Goal: Information Seeking & Learning: Find specific fact

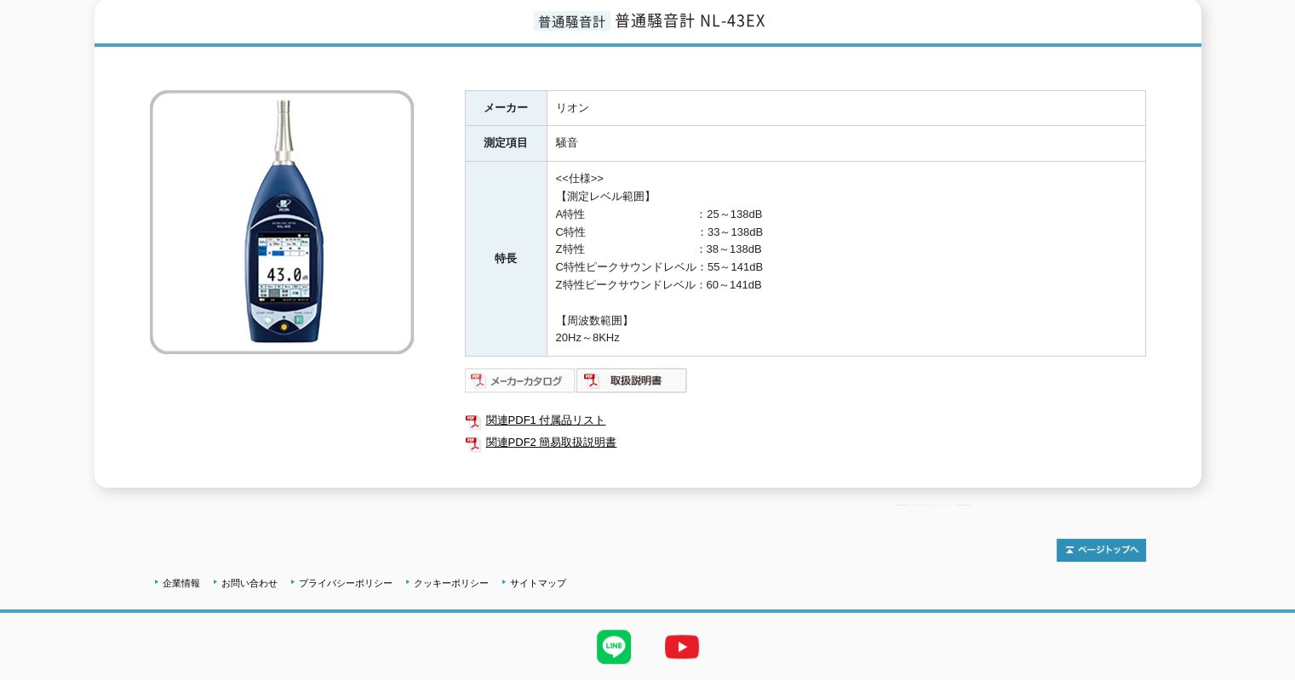
scroll to position [264, 0]
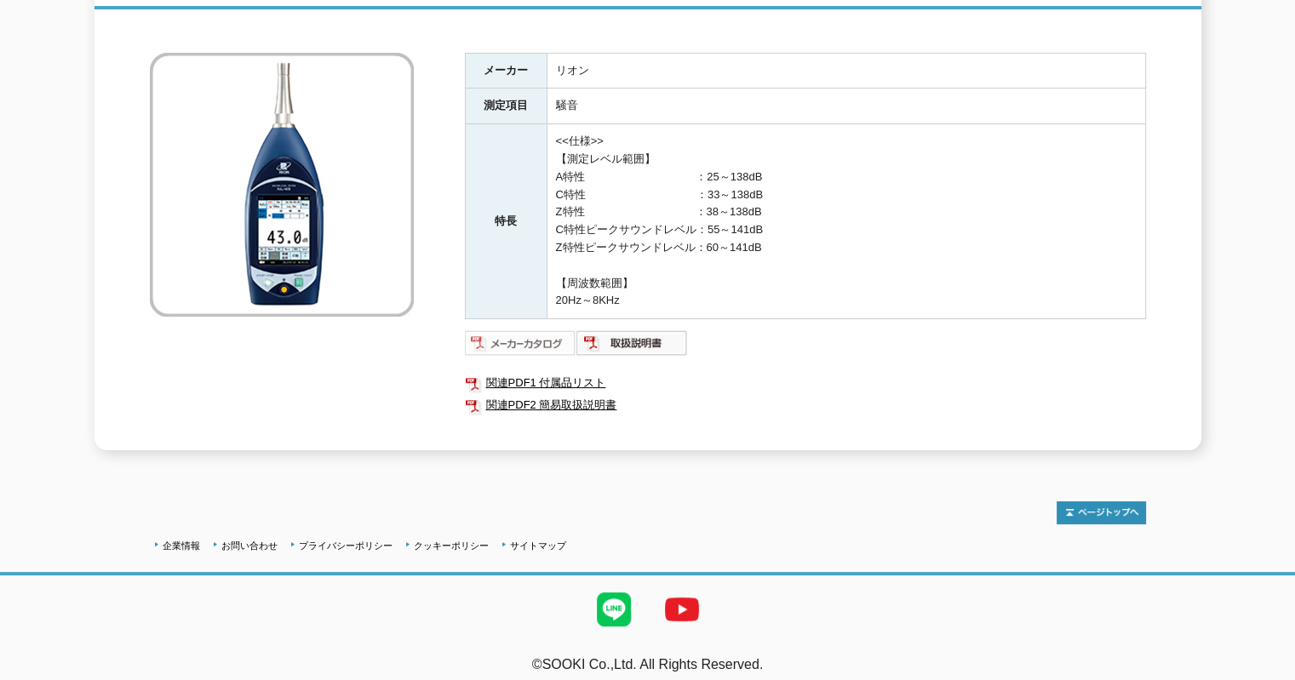
click at [547, 339] on img at bounding box center [521, 343] width 112 height 27
click at [652, 330] on img at bounding box center [633, 343] width 112 height 27
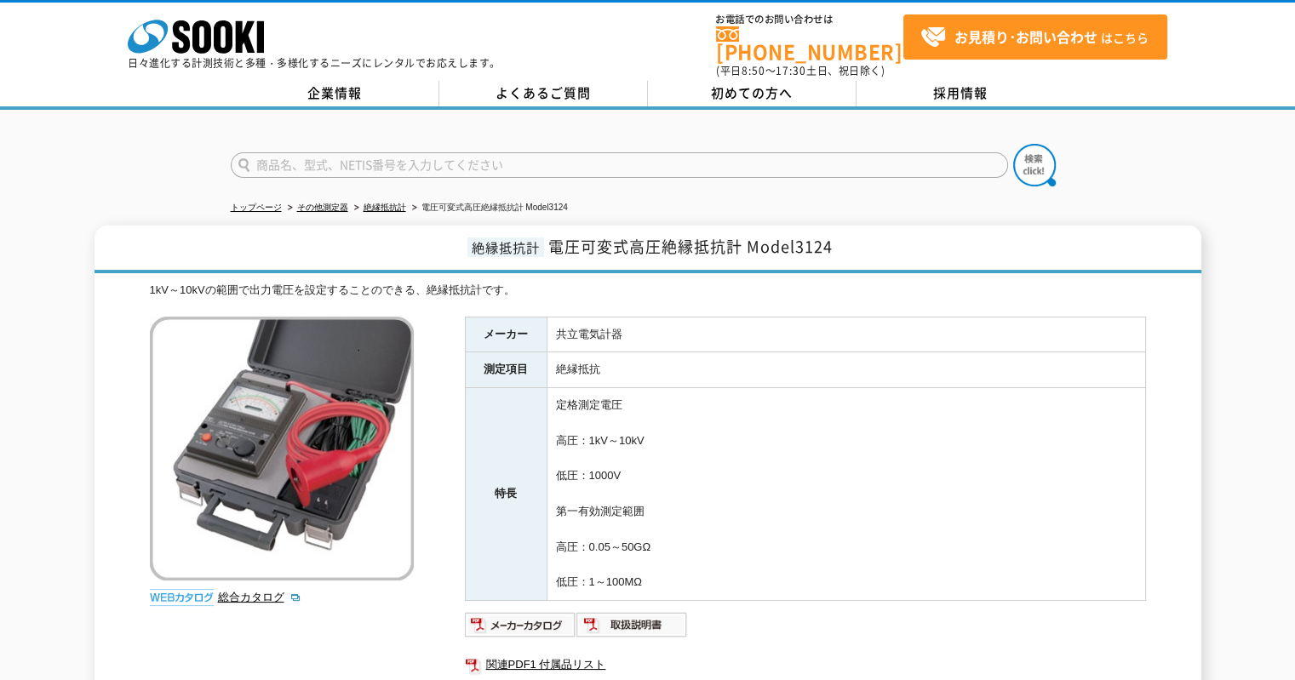
click at [489, 168] on form at bounding box center [648, 168] width 835 height 48
click at [489, 160] on input "text" at bounding box center [620, 165] width 778 height 26
type input "４３７３"
click at [1013, 144] on button at bounding box center [1034, 165] width 43 height 43
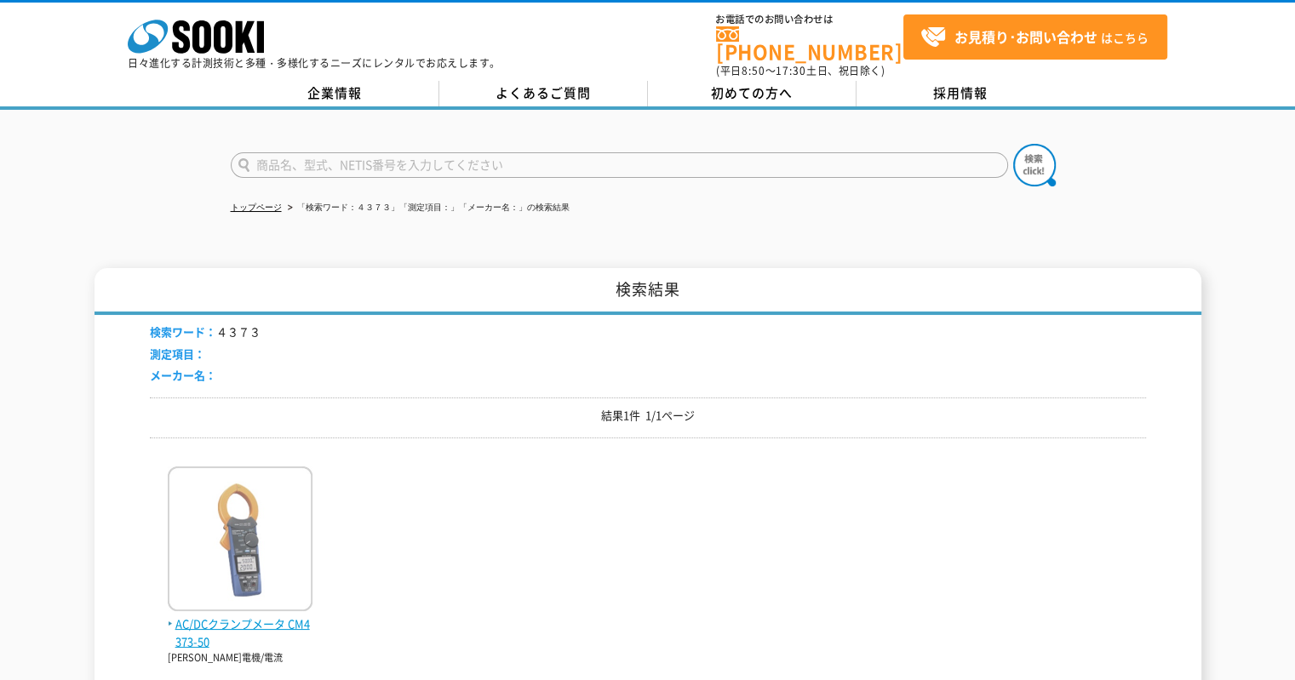
click at [233, 522] on img at bounding box center [240, 541] width 145 height 149
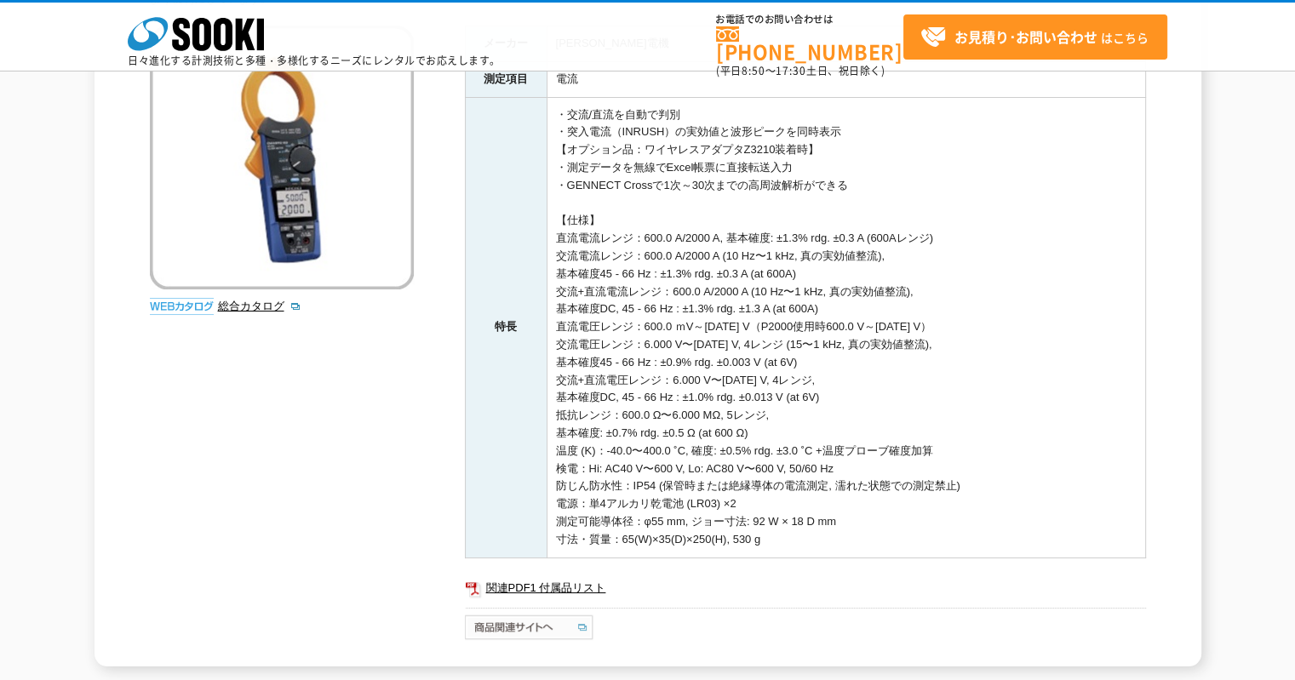
scroll to position [60, 0]
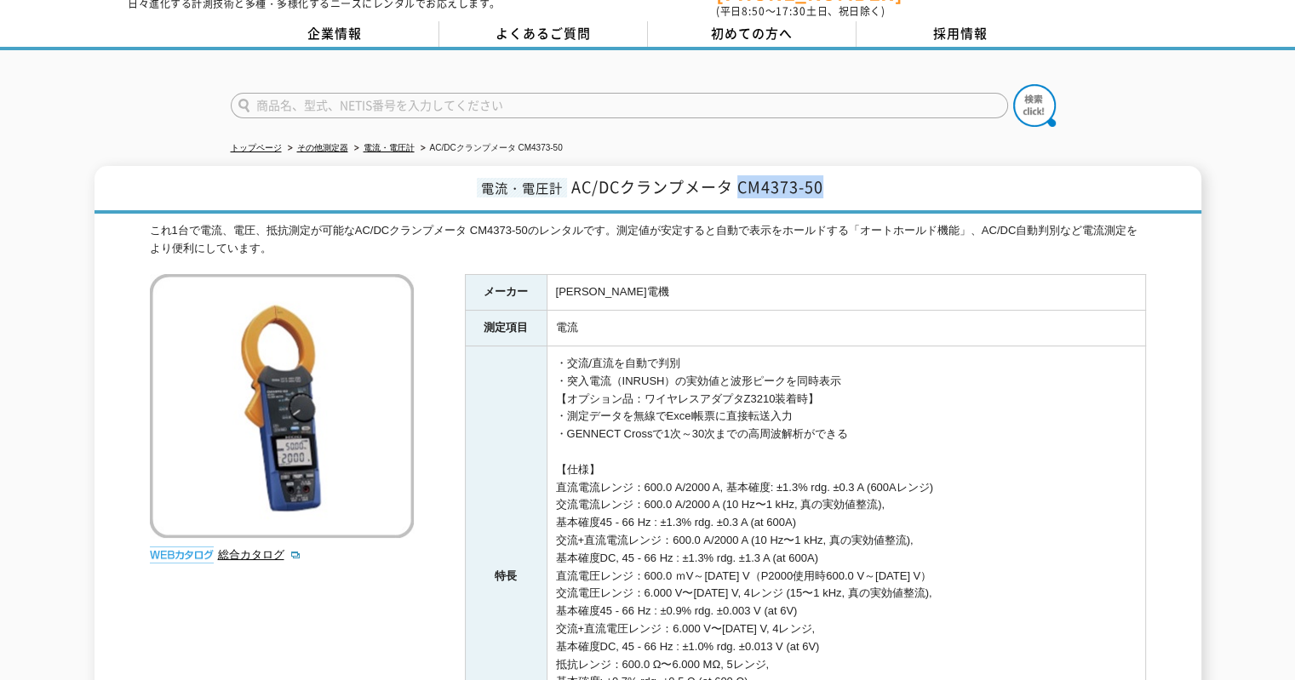
drag, startPoint x: 739, startPoint y: 175, endPoint x: 823, endPoint y: 173, distance: 83.5
click at [823, 175] on span "AC/DCクランプメータ CM4373-50" at bounding box center [697, 186] width 252 height 23
copy span "CM4373-50"
